Goal: Information Seeking & Learning: Find specific fact

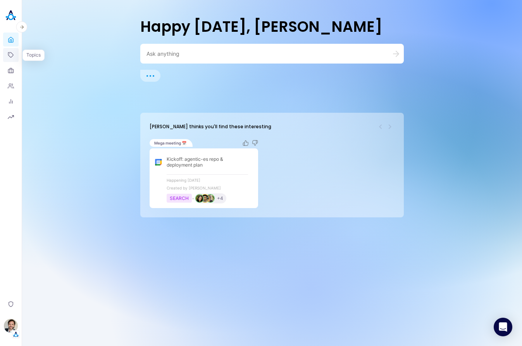
click at [12, 55] on icon at bounding box center [11, 55] width 6 height 6
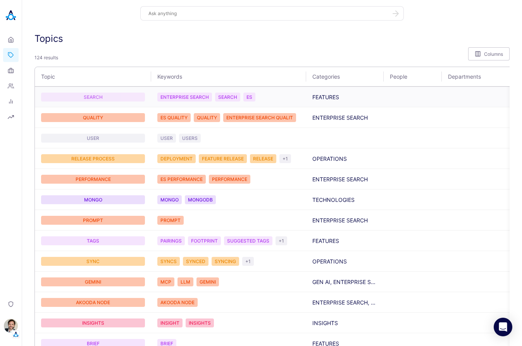
click at [98, 95] on div "SEARCH" at bounding box center [93, 97] width 104 height 9
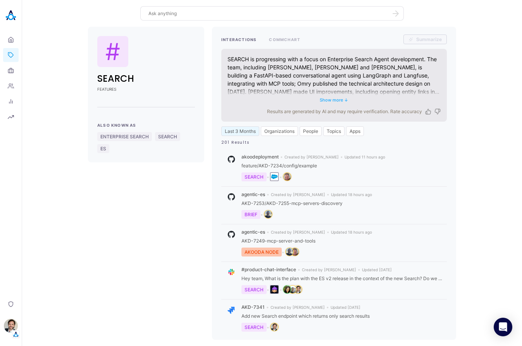
click at [337, 100] on button "Show more ↓" at bounding box center [334, 99] width 29 height 5
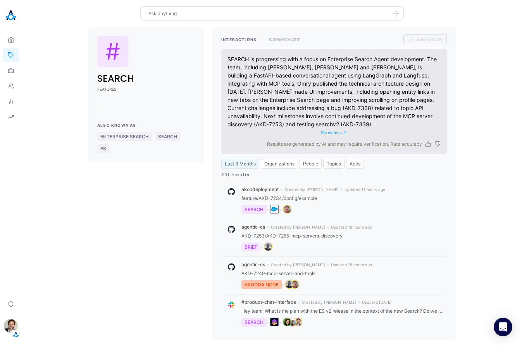
click at [339, 132] on button "Show less ↑" at bounding box center [334, 132] width 26 height 5
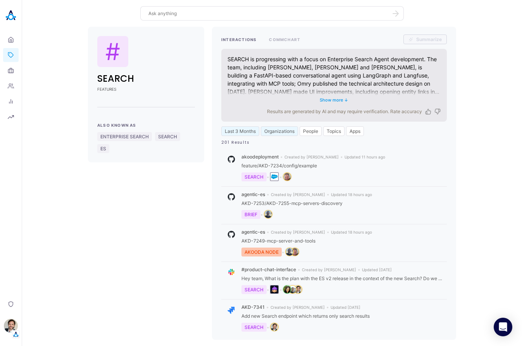
click at [285, 132] on button "Organizations" at bounding box center [279, 131] width 37 height 10
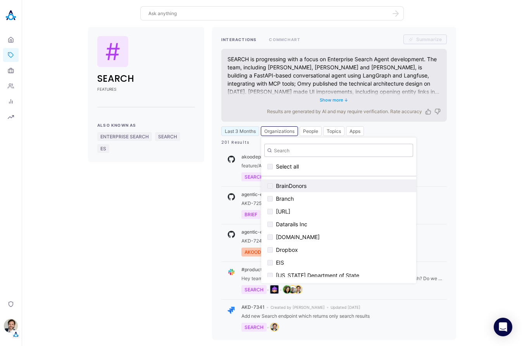
click at [271, 188] on div "button" at bounding box center [269, 185] width 5 height 5
checkbox input "true"
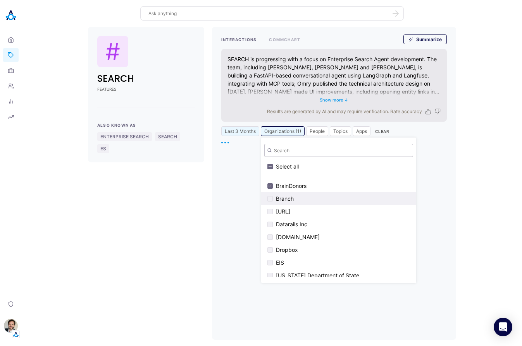
click at [271, 196] on div "button" at bounding box center [269, 198] width 5 height 5
checkbox input "true"
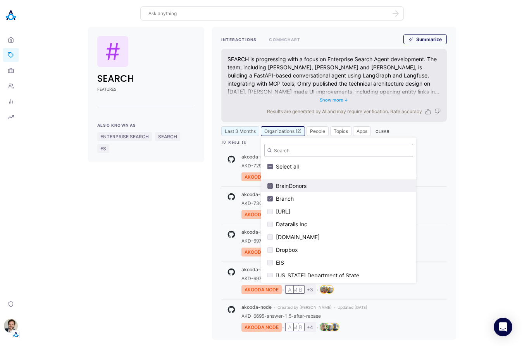
click at [271, 184] on div "button" at bounding box center [269, 185] width 5 height 5
checkbox input "false"
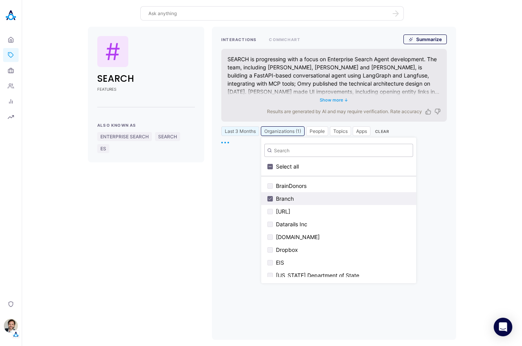
click at [268, 197] on div "button" at bounding box center [269, 198] width 5 height 5
checkbox input "false"
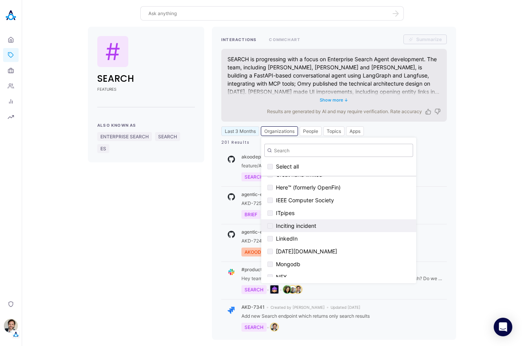
scroll to position [186, 0]
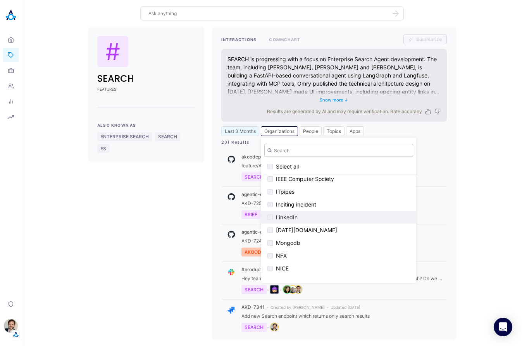
click at [269, 215] on div "button" at bounding box center [269, 217] width 5 height 5
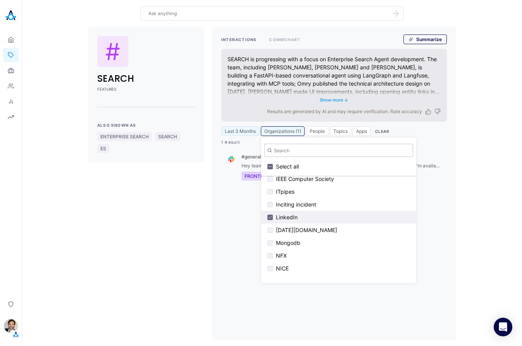
click at [270, 217] on div "button" at bounding box center [269, 217] width 5 height 5
checkbox input "false"
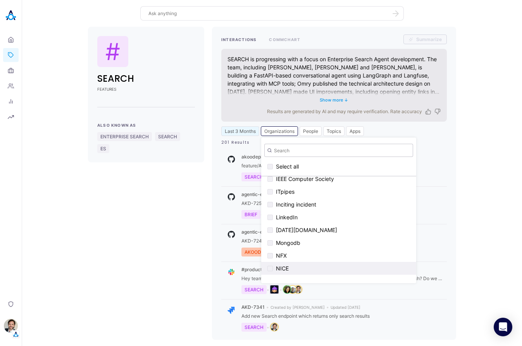
click at [271, 265] on button "NICE" at bounding box center [338, 268] width 155 height 13
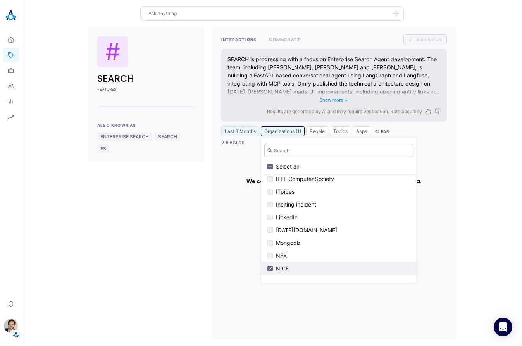
click at [270, 267] on div "button" at bounding box center [269, 268] width 5 height 5
checkbox input "false"
click at [275, 132] on button "Organizations" at bounding box center [279, 131] width 37 height 10
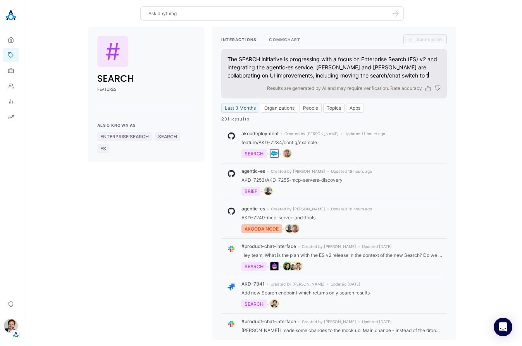
click at [292, 38] on button "COMMCHART" at bounding box center [284, 39] width 31 height 10
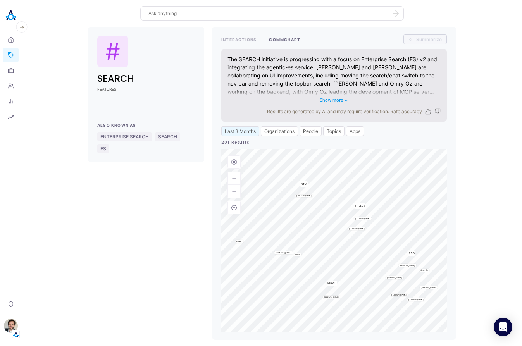
click at [13, 51] on link "Topics" at bounding box center [10, 55] width 15 height 14
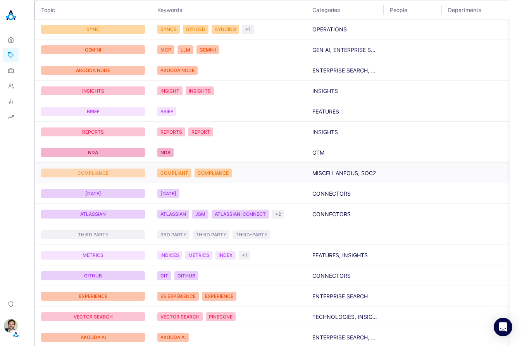
scroll to position [232, 0]
click at [132, 209] on div "ATLASSIAN" at bounding box center [93, 213] width 104 height 9
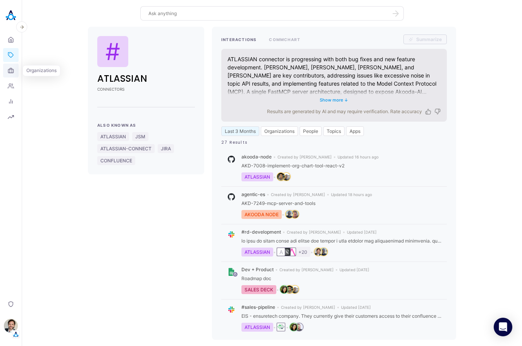
click at [12, 69] on icon at bounding box center [10, 70] width 5 height 3
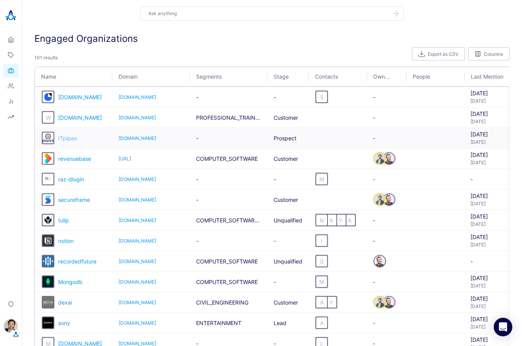
click at [64, 138] on span "ITpipes" at bounding box center [67, 138] width 19 height 7
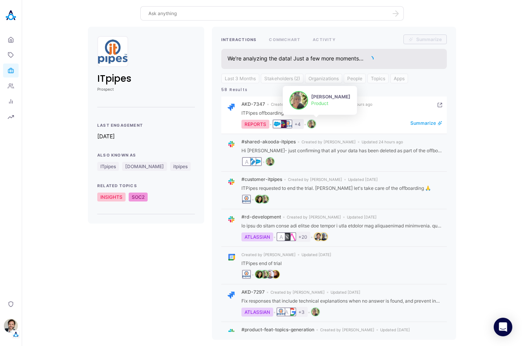
click at [315, 123] on img "person badge" at bounding box center [312, 124] width 8 height 8
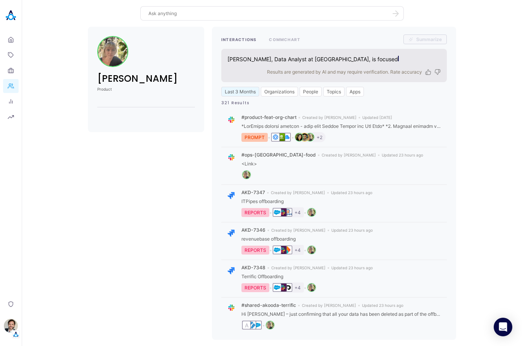
click at [475, 155] on div "Alisa Faingold Product INTERACTIONS COMMCHART Summarize Alisa Faingold, Data An…" at bounding box center [271, 183] width 487 height 313
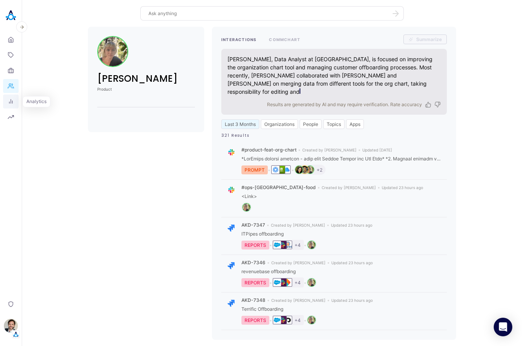
click at [11, 98] on icon at bounding box center [11, 101] width 6 height 6
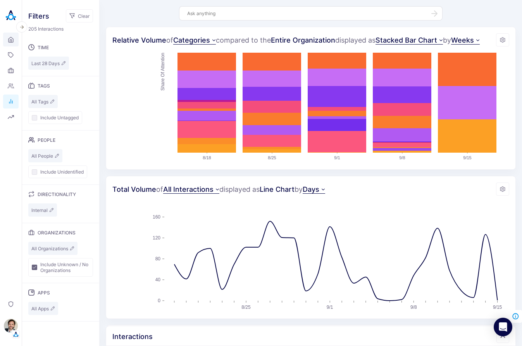
click at [11, 36] on icon at bounding box center [11, 39] width 6 height 7
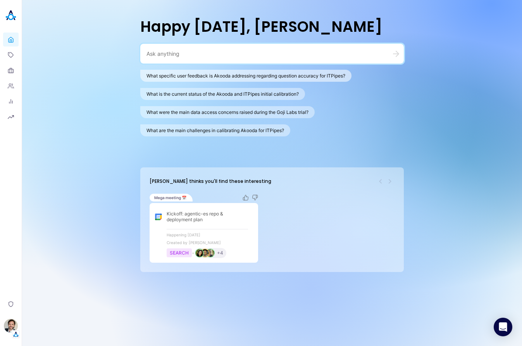
click at [200, 77] on button "What specific user feedback is Akooda addressing regarding question accuracy fo…" at bounding box center [245, 76] width 211 height 12
type textarea "What specific user feedback is Akooda addressing regarding question accuracy fo…"
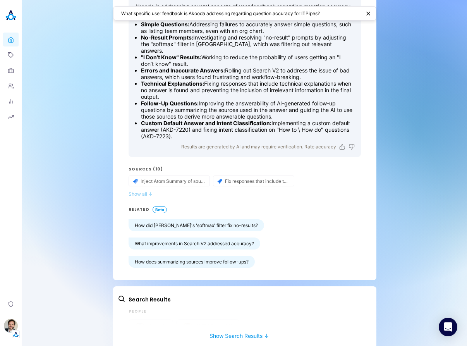
scroll to position [57, 0]
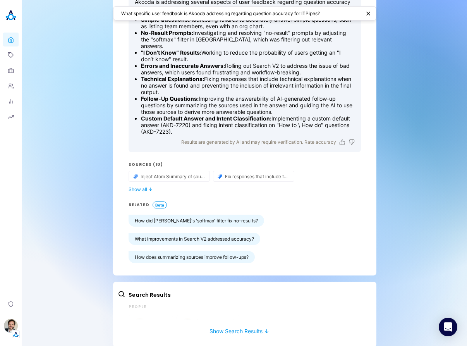
click at [241, 323] on button "Show Search Results ↓" at bounding box center [239, 327] width 243 height 14
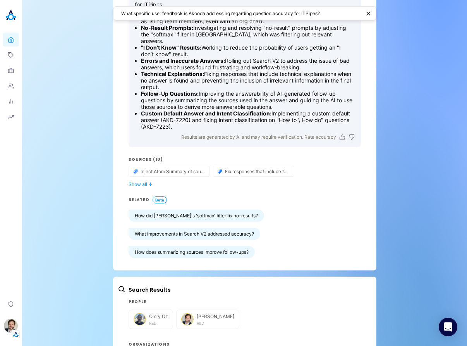
scroll to position [0, 0]
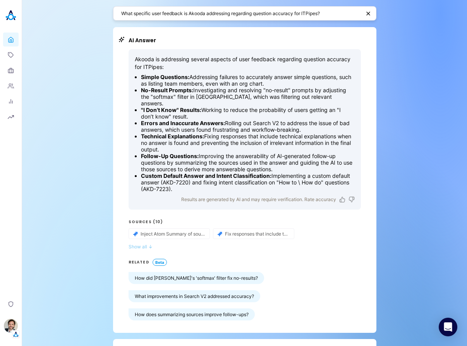
click at [138, 244] on button "Show all ↓" at bounding box center [245, 247] width 232 height 6
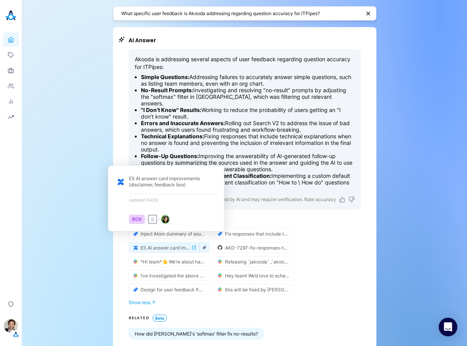
click at [203, 246] on icon "button" at bounding box center [205, 248] width 4 height 4
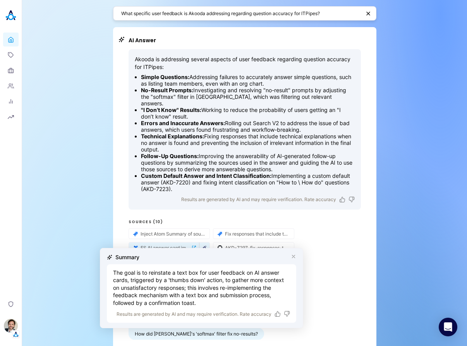
click at [291, 258] on div "Summary" at bounding box center [201, 257] width 189 height 8
click at [290, 254] on div "Summary" at bounding box center [201, 257] width 189 height 8
click at [296, 255] on icon "button" at bounding box center [293, 256] width 5 height 5
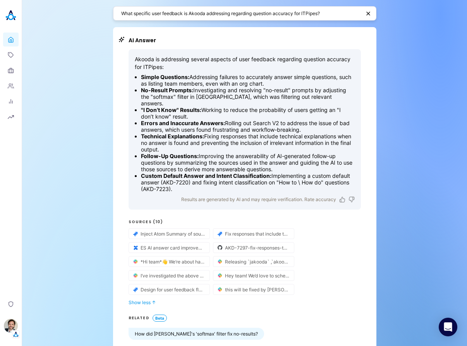
click at [331, 245] on div "Inject Atom Summary of source in FollowupQuestionsGenerator to improve Answerab…" at bounding box center [245, 261] width 232 height 67
click at [169, 230] on button "Inject Atom Summary of source in FollowupQuestionsGenerator to improve Answerab…" at bounding box center [164, 234] width 70 height 10
click at [146, 299] on button "Show less ↓" at bounding box center [245, 302] width 232 height 6
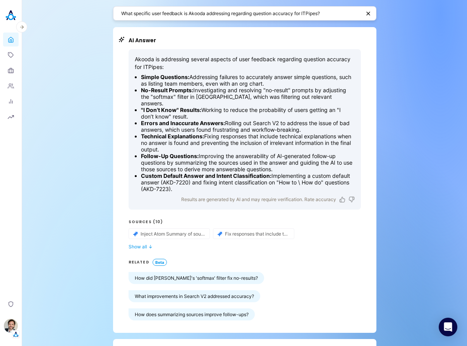
click at [15, 18] on img at bounding box center [10, 15] width 15 height 15
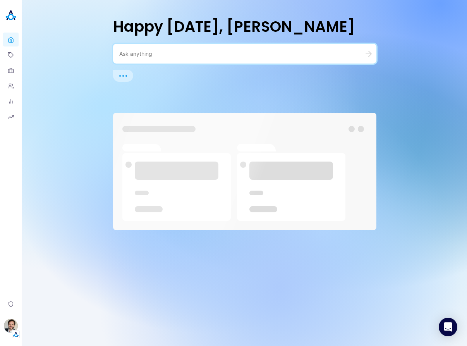
click at [189, 52] on textarea at bounding box center [235, 53] width 232 height 7
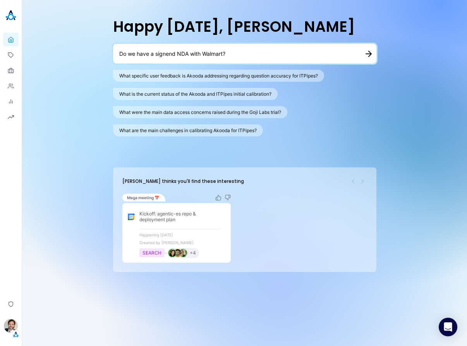
type textarea "Do we have a signend NDA with Walmart?"
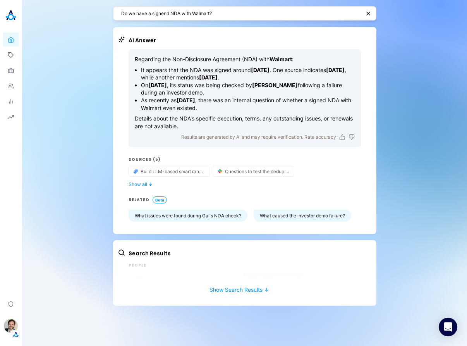
click at [229, 291] on button "Show Search Results ↓" at bounding box center [239, 286] width 243 height 14
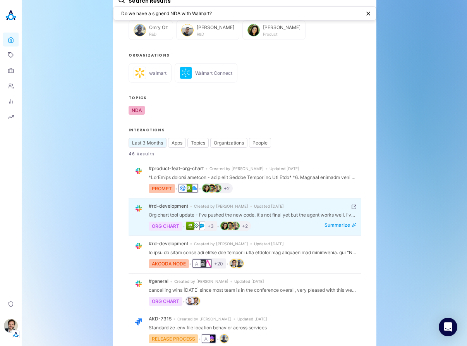
scroll to position [232, 0]
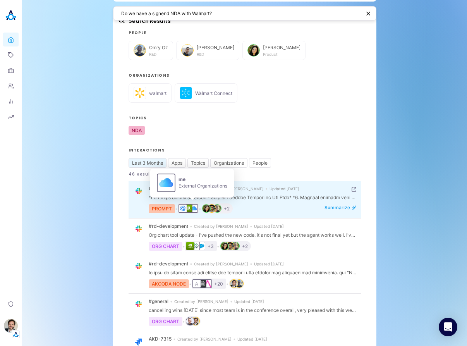
click at [195, 207] on img "organization badge" at bounding box center [194, 209] width 8 height 8
click at [215, 206] on img "person badge" at bounding box center [212, 209] width 8 height 8
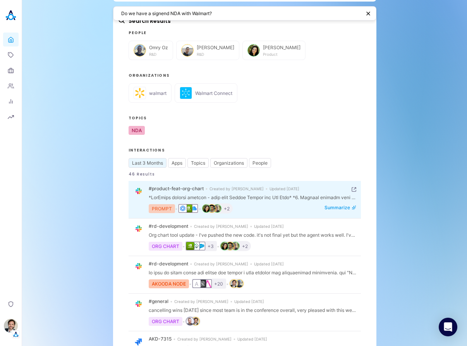
click at [165, 207] on div "PROMPT" at bounding box center [162, 208] width 26 height 9
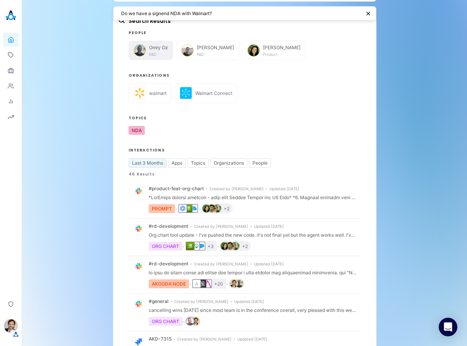
click at [162, 52] on div "Omry Oz R&D" at bounding box center [158, 51] width 19 height 12
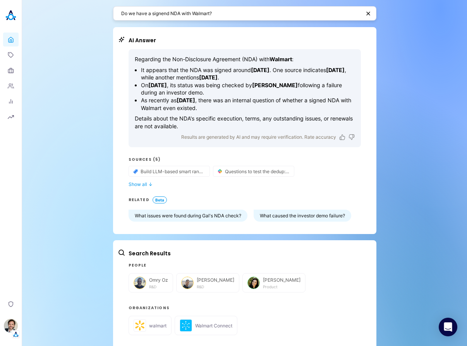
scroll to position [0, 0]
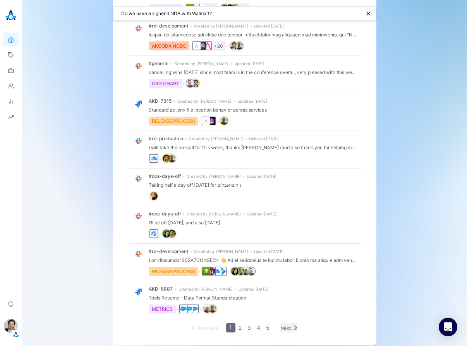
click at [284, 325] on span "Next" at bounding box center [285, 328] width 11 height 6
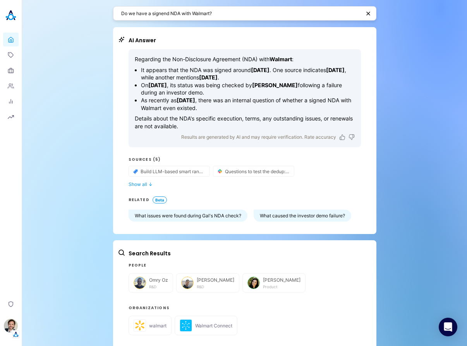
click at [143, 187] on div "Regarding the Non-Disclosure Agreement (NDA) with Walmart : It appears that the…" at bounding box center [245, 135] width 232 height 172
click at [143, 183] on button "Show all ↓" at bounding box center [245, 184] width 232 height 6
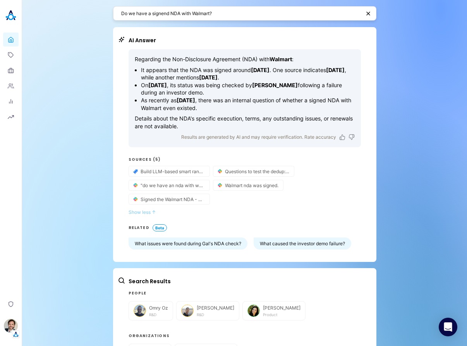
click at [145, 211] on button "Show less ↓" at bounding box center [245, 212] width 232 height 6
